Goal: Communication & Community: Answer question/provide support

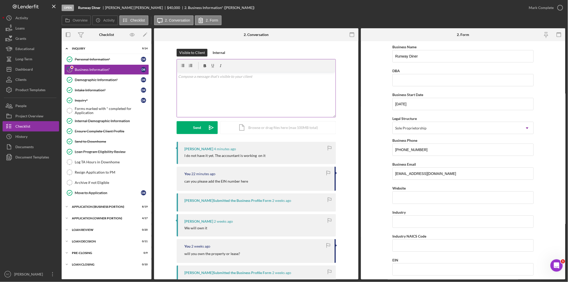
click at [226, 79] on div "v Color teal Color pink Remove color Add row above Add row below Add column bef…" at bounding box center [256, 94] width 159 height 45
click at [194, 128] on div "Send" at bounding box center [197, 127] width 8 height 13
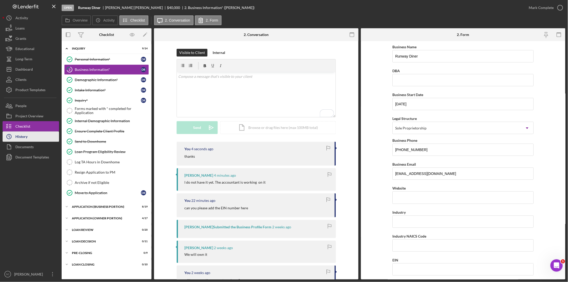
click at [23, 135] on div "History" at bounding box center [21, 138] width 12 height 12
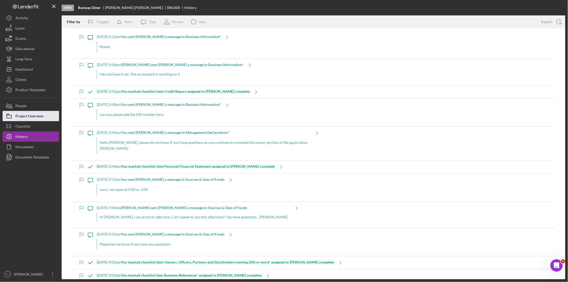
click at [25, 115] on div "Project Overview" at bounding box center [29, 117] width 28 height 12
